Goal: Transaction & Acquisition: Book appointment/travel/reservation

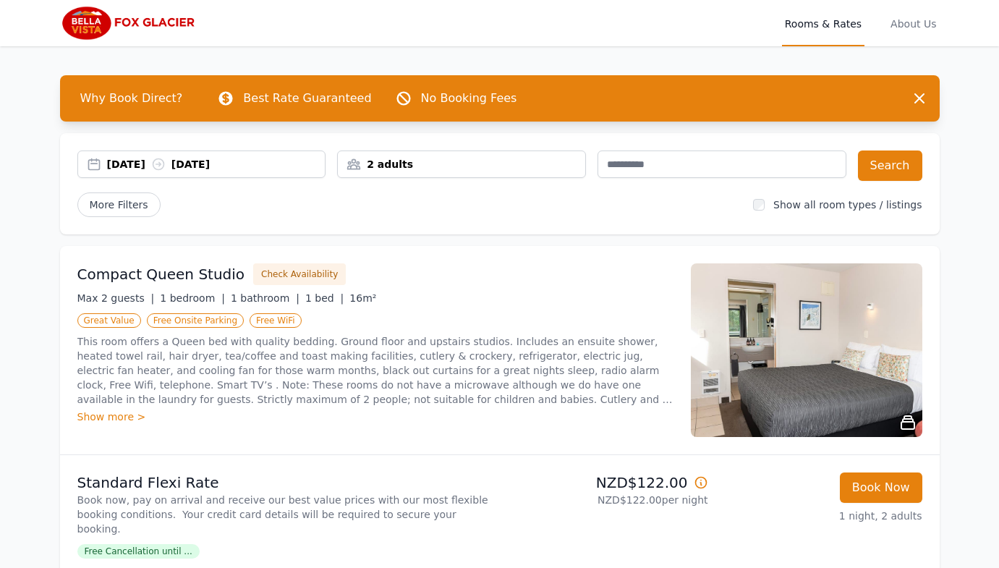
click at [163, 161] on div "[DATE] [DATE]" at bounding box center [216, 164] width 218 height 14
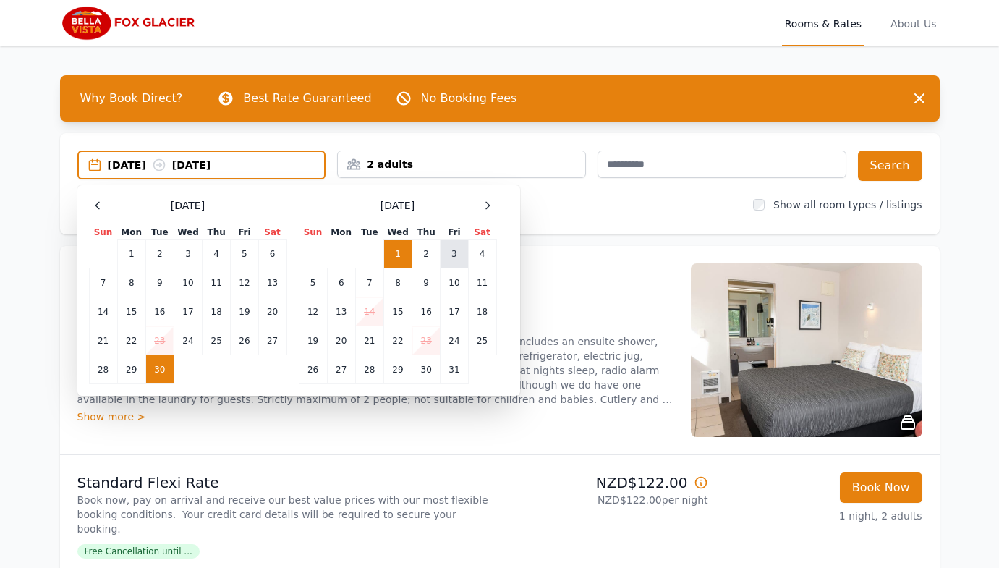
click at [450, 255] on td "3" at bounding box center [454, 253] width 27 height 29
click at [481, 254] on td "4" at bounding box center [482, 253] width 28 height 29
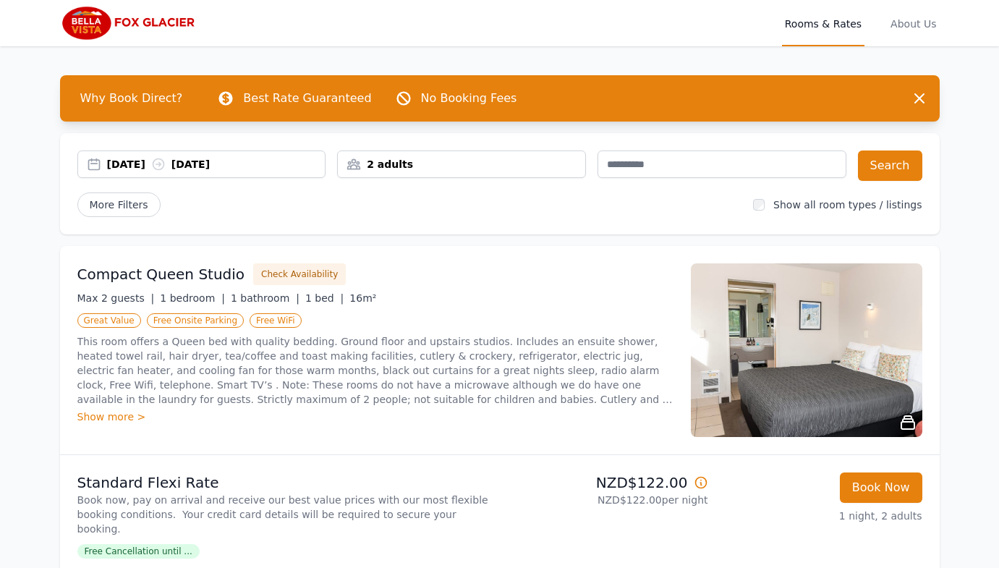
click at [500, 169] on div "2 adults" at bounding box center [461, 164] width 247 height 14
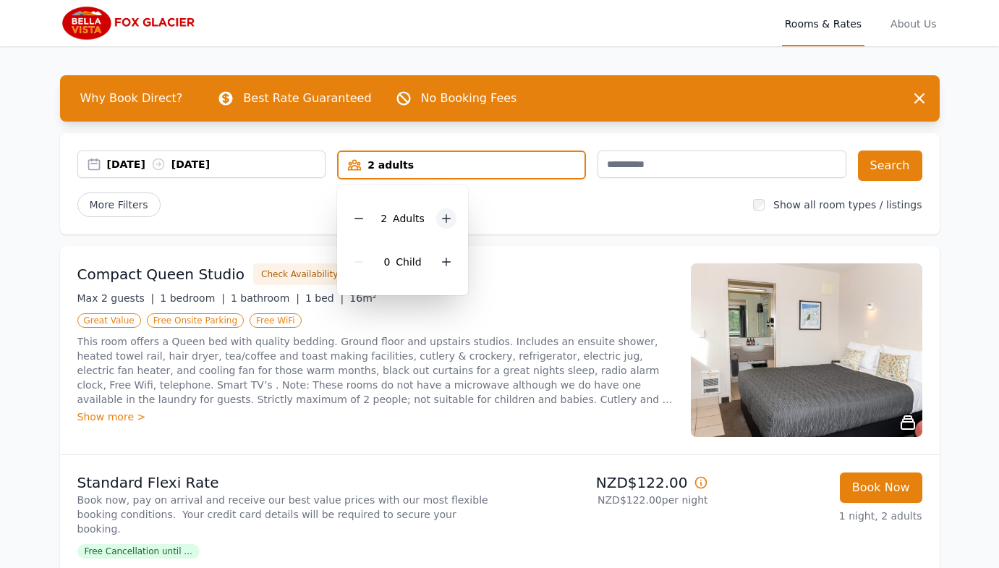
click at [441, 216] on icon at bounding box center [447, 219] width 12 height 12
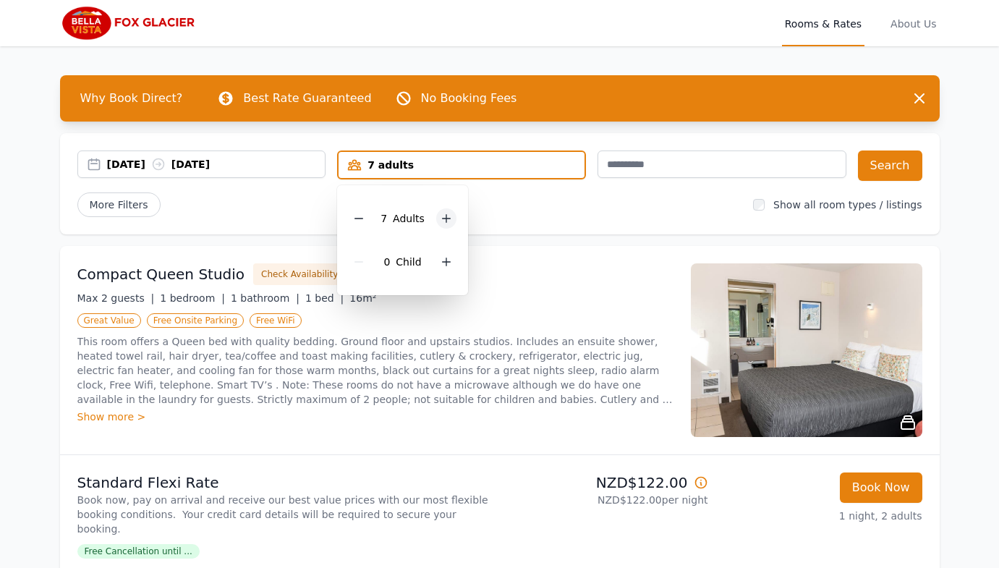
click at [441, 216] on icon at bounding box center [447, 219] width 12 height 12
click at [605, 205] on div "More Filters" at bounding box center [409, 204] width 665 height 25
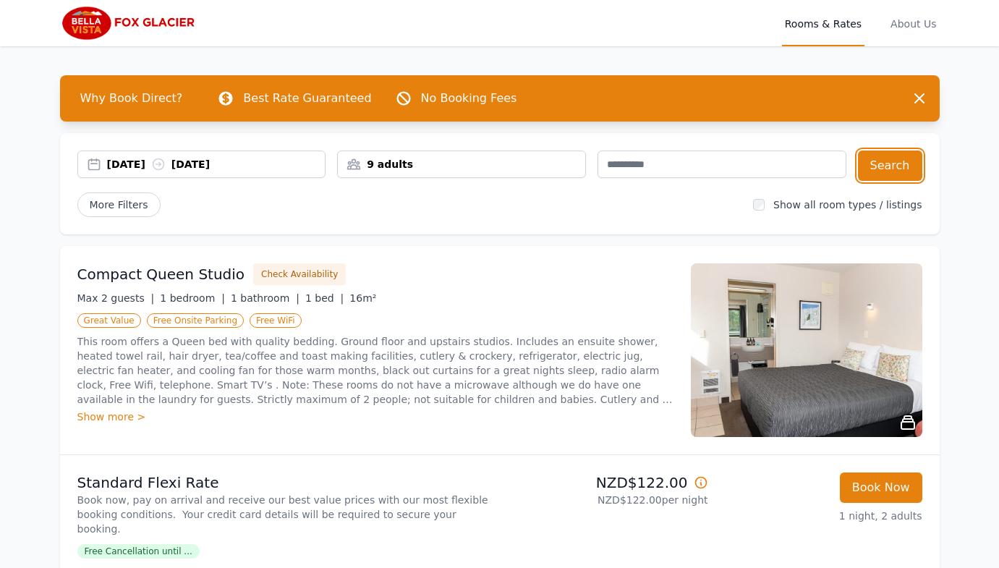
drag, startPoint x: 901, startPoint y: 166, endPoint x: 652, endPoint y: 289, distance: 277.9
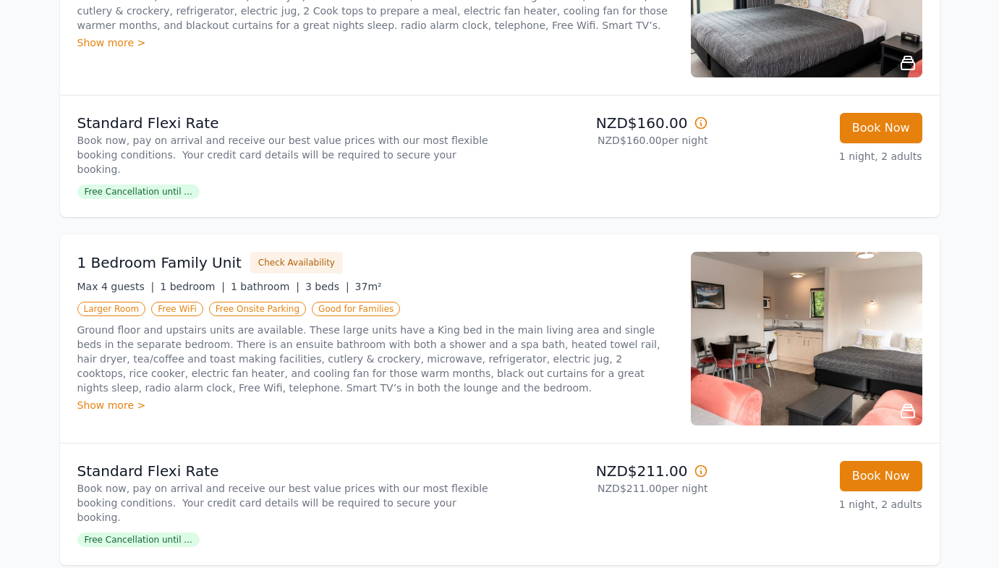
scroll to position [1429, 0]
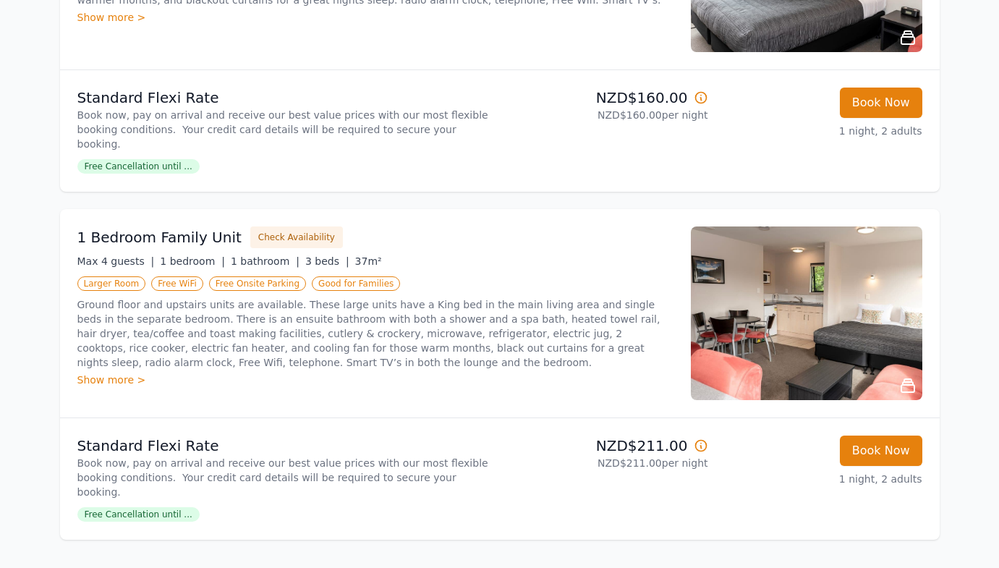
click at [116, 373] on div "Show more >" at bounding box center [375, 380] width 596 height 14
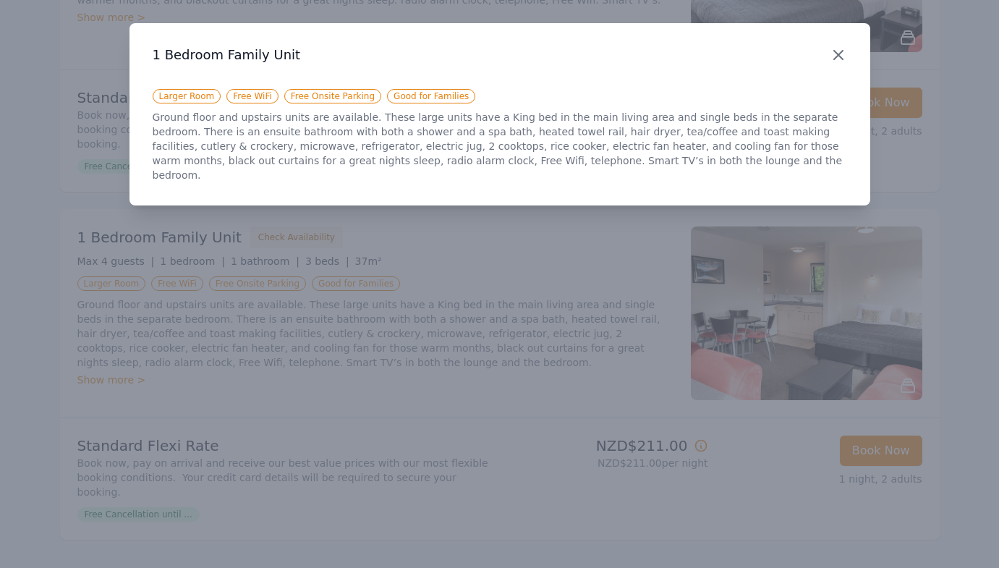
click at [837, 58] on icon "button" at bounding box center [838, 54] width 17 height 17
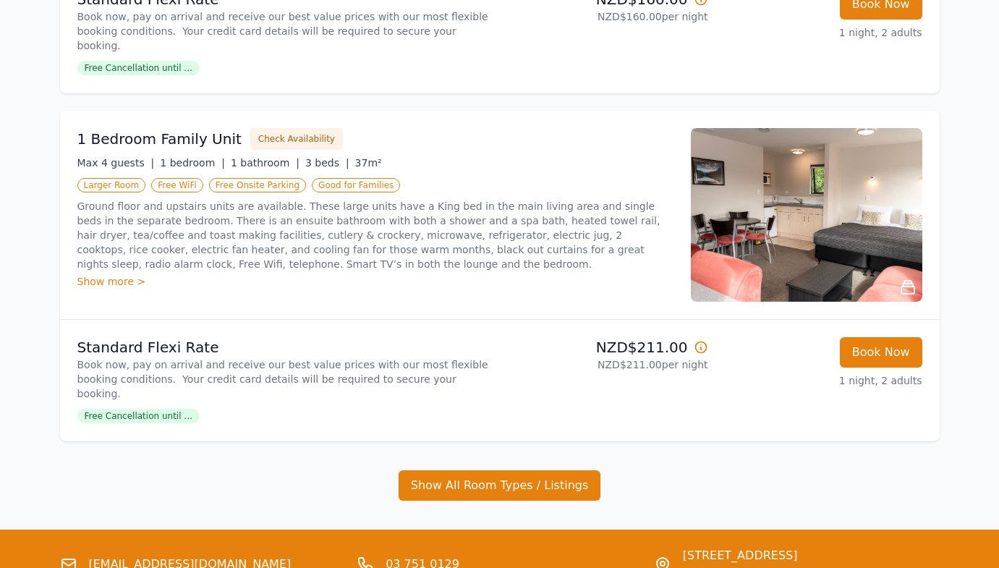
scroll to position [1529, 0]
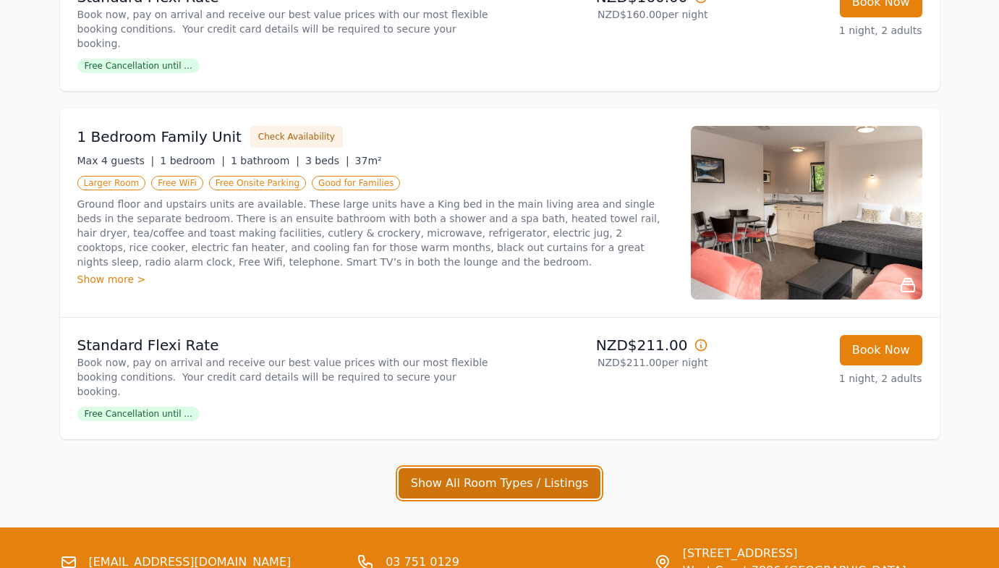
click at [506, 468] on button "Show All Room Types / Listings" at bounding box center [500, 483] width 203 height 30
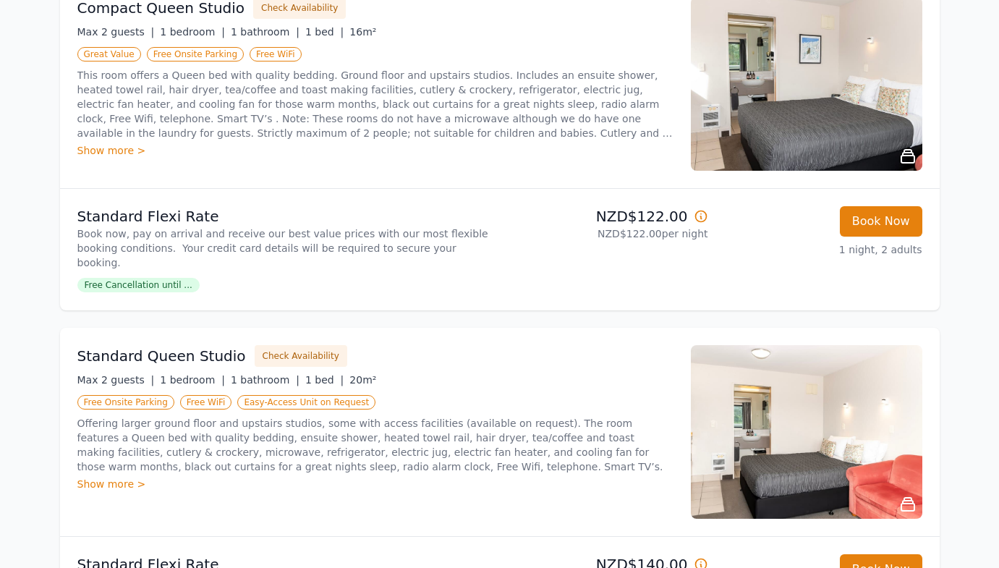
scroll to position [0, 0]
